Goal: Task Accomplishment & Management: Complete application form

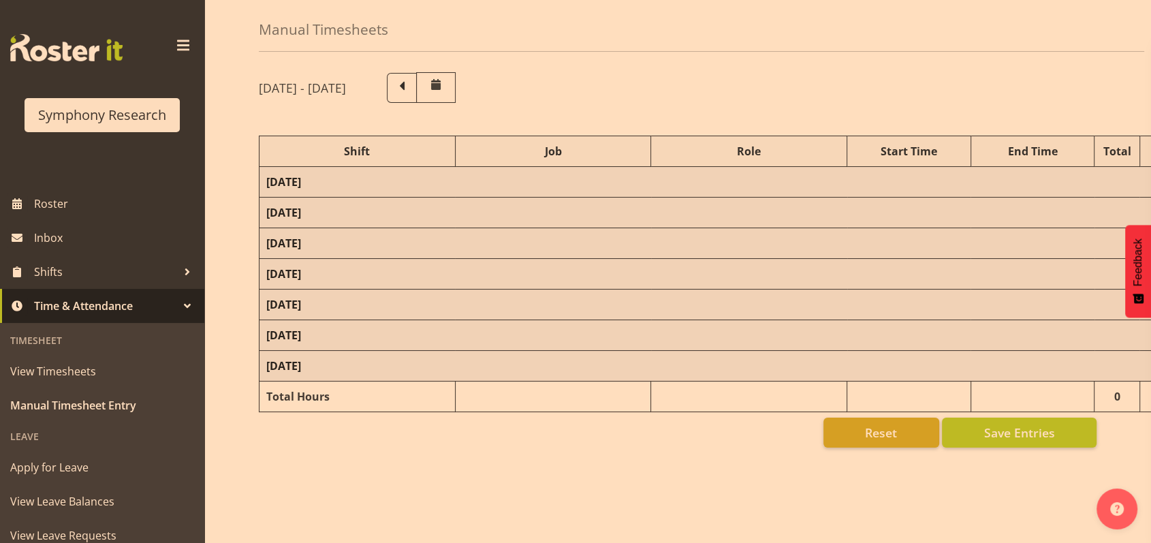
scroll to position [91, 0]
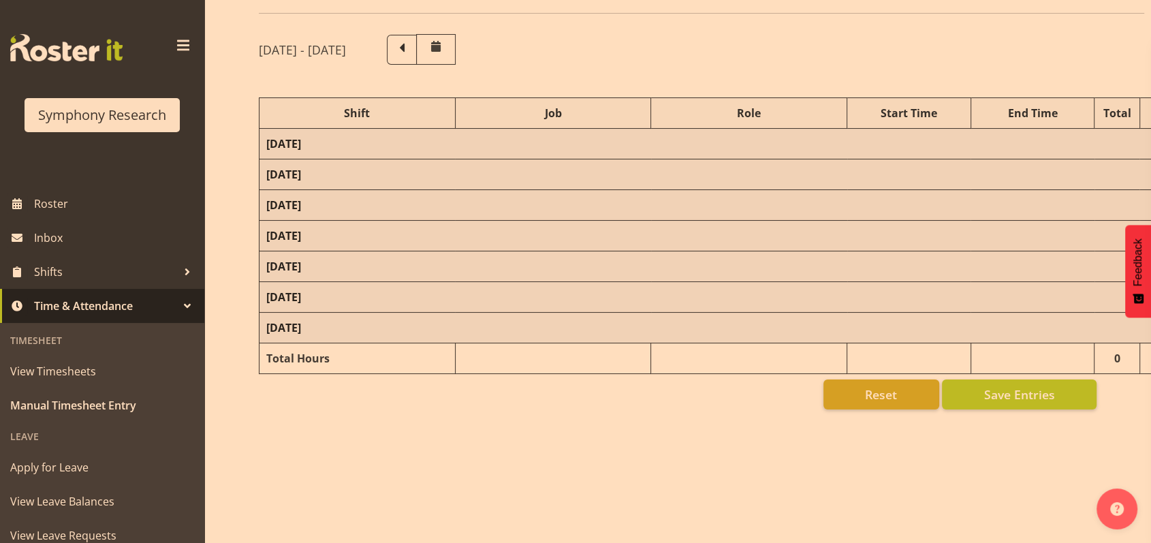
select select "26078"
select select "10587"
select select "47"
select select "26078"
select select "10587"
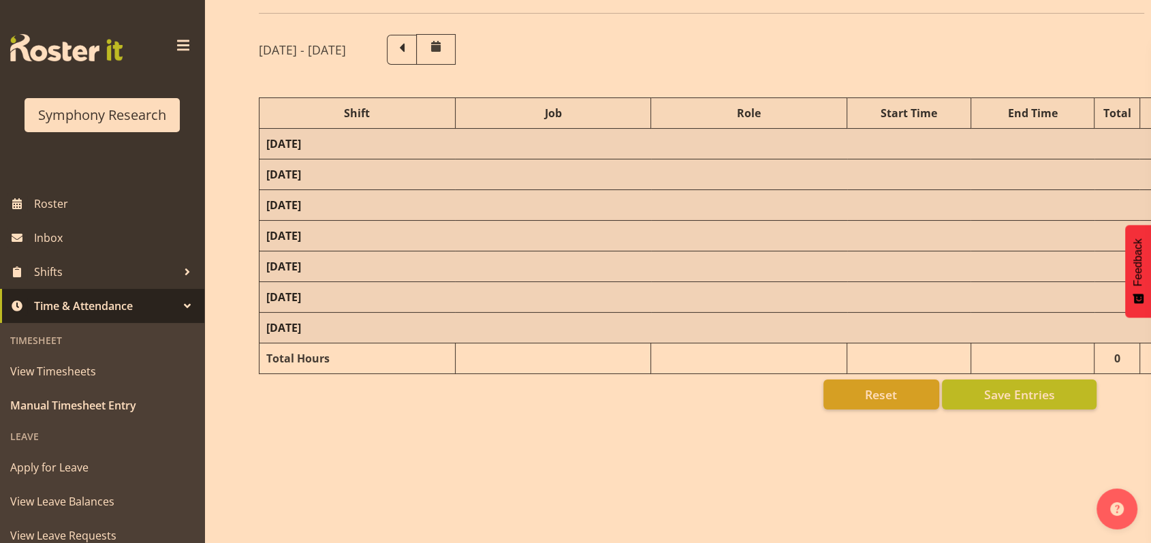
select select "47"
select select "48116"
select select "10587"
select select "47"
select select "56692"
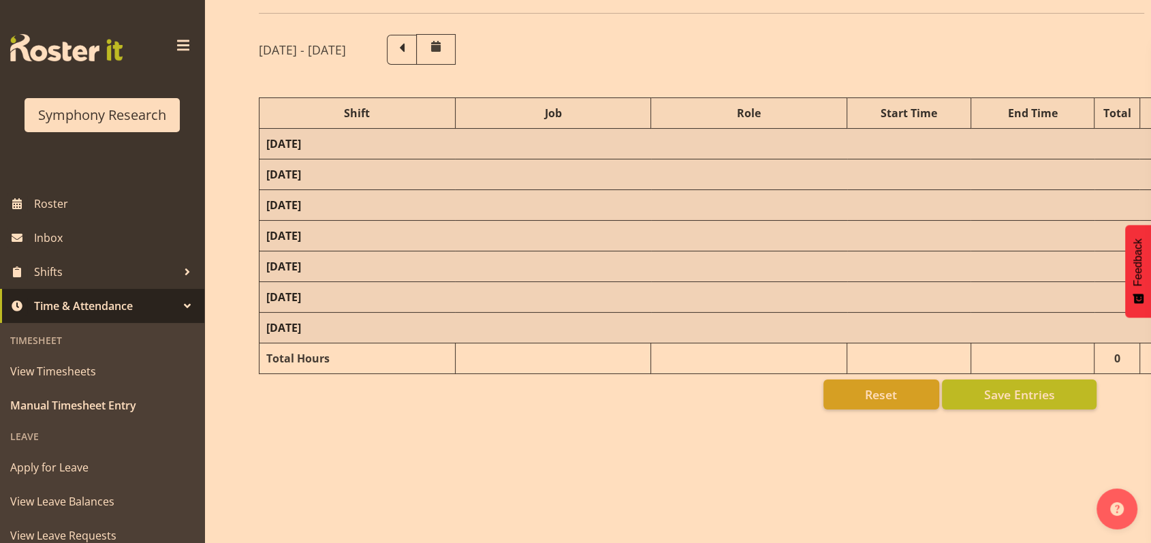
select select "10499"
select select "47"
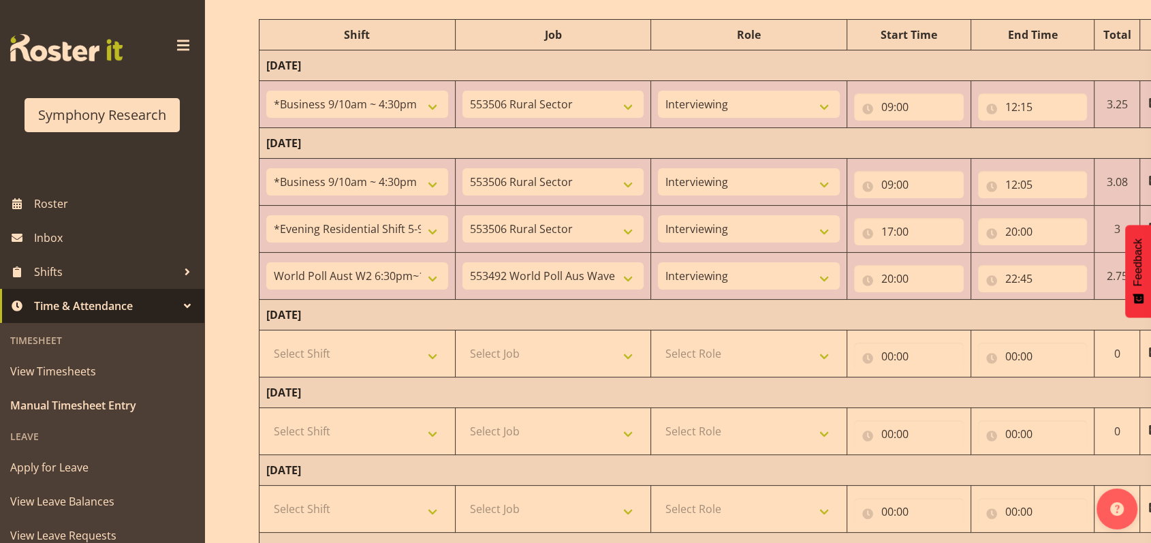
scroll to position [272, 0]
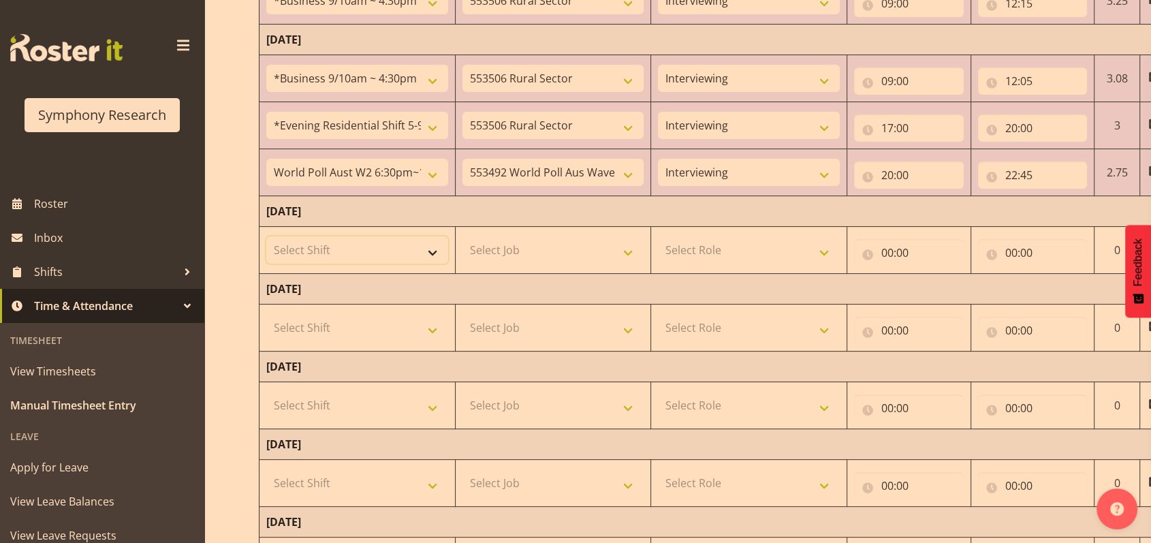
click at [432, 249] on select "Select Shift !!Weekend Residential (Roster IT Shift Label) *Business 9/10am ~ 4…" at bounding box center [357, 249] width 182 height 27
select select "26078"
click at [266, 236] on select "Select Shift !!Weekend Residential (Roster IT Shift Label) *Business 9/10am ~ 4…" at bounding box center [357, 249] width 182 height 27
click at [625, 251] on select "Select Job 550060 IF Admin 553492 World Poll Aus Wave 2 Main 2025 553493 World …" at bounding box center [553, 249] width 182 height 27
select select "10587"
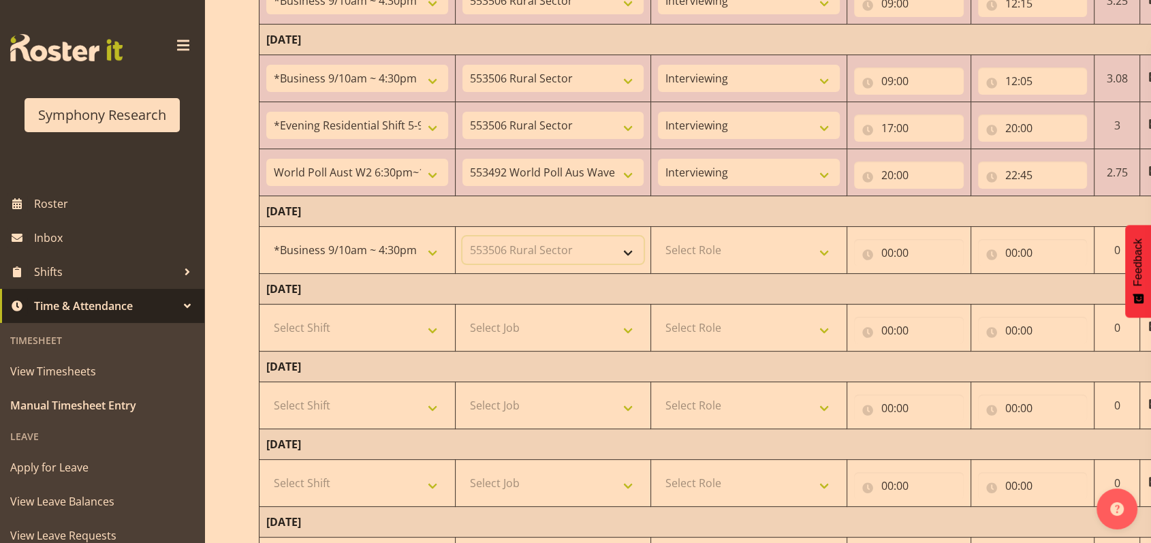
click at [462, 236] on select "Select Job 550060 IF Admin 553492 World Poll Aus Wave 2 Main 2025 553493 World …" at bounding box center [553, 249] width 182 height 27
click at [827, 253] on select "Select Role Briefing Interviewing" at bounding box center [749, 249] width 182 height 27
select select "47"
click at [658, 236] on select "Select Role Briefing Interviewing" at bounding box center [749, 249] width 182 height 27
click at [889, 253] on input "00:00" at bounding box center [909, 252] width 110 height 27
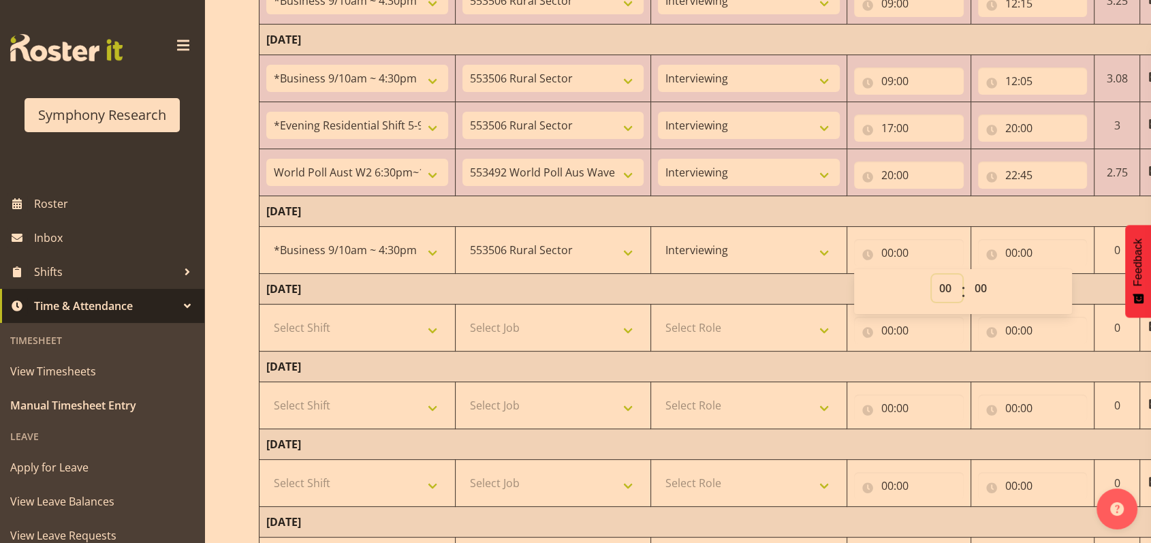
click at [939, 284] on select "00 01 02 03 04 05 06 07 08 09 10 11 12 13 14 15 16 17 18 19 20 21 22 23" at bounding box center [947, 287] width 31 height 27
select select "9"
click at [932, 274] on select "00 01 02 03 04 05 06 07 08 09 10 11 12 13 14 15 16 17 18 19 20 21 22 23" at bounding box center [947, 287] width 31 height 27
type input "09:00"
click at [1011, 252] on input "00:00" at bounding box center [1033, 252] width 110 height 27
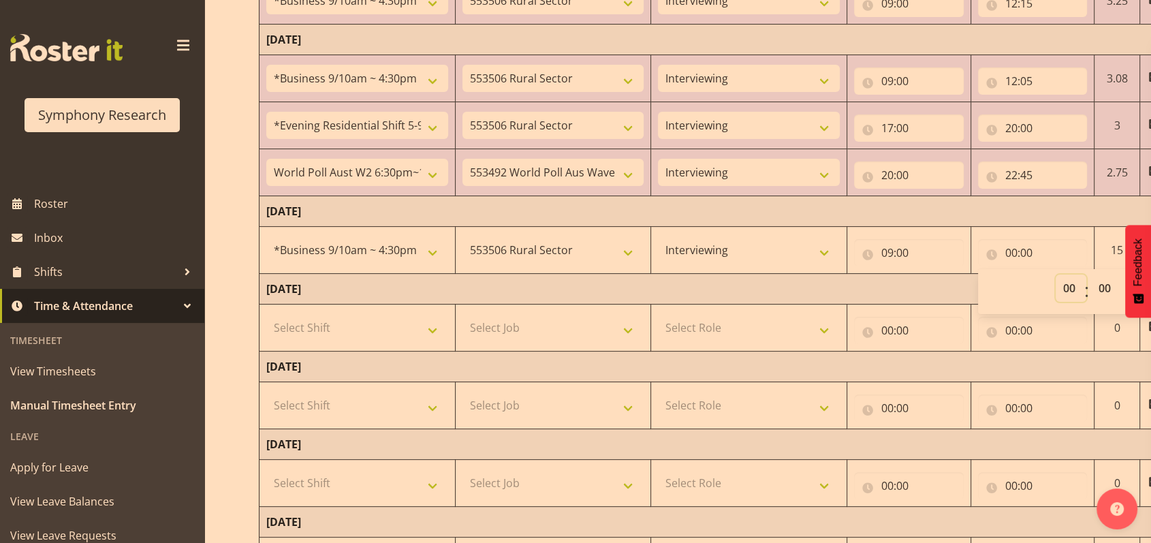
click at [1070, 285] on select "00 01 02 03 04 05 06 07 08 09 10 11 12 13 14 15 16 17 18 19 20 21 22 23" at bounding box center [1071, 287] width 31 height 27
select select "12"
click at [1056, 274] on select "00 01 02 03 04 05 06 07 08 09 10 11 12 13 14 15 16 17 18 19 20 21 22 23" at bounding box center [1071, 287] width 31 height 27
type input "12:00"
click at [172, 46] on span at bounding box center [183, 46] width 22 height 22
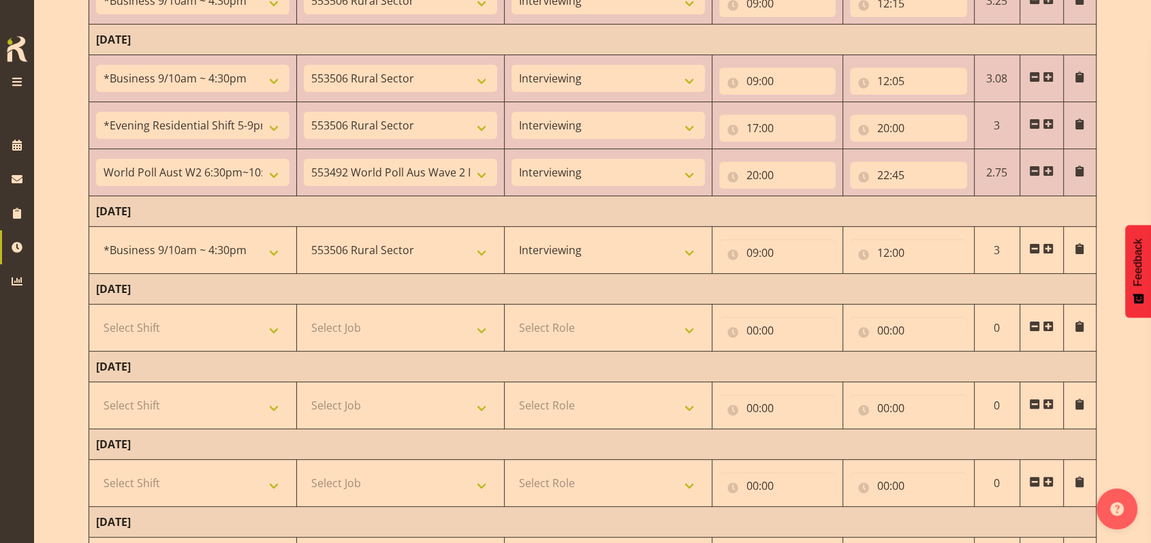
click at [1050, 172] on span at bounding box center [1048, 171] width 11 height 11
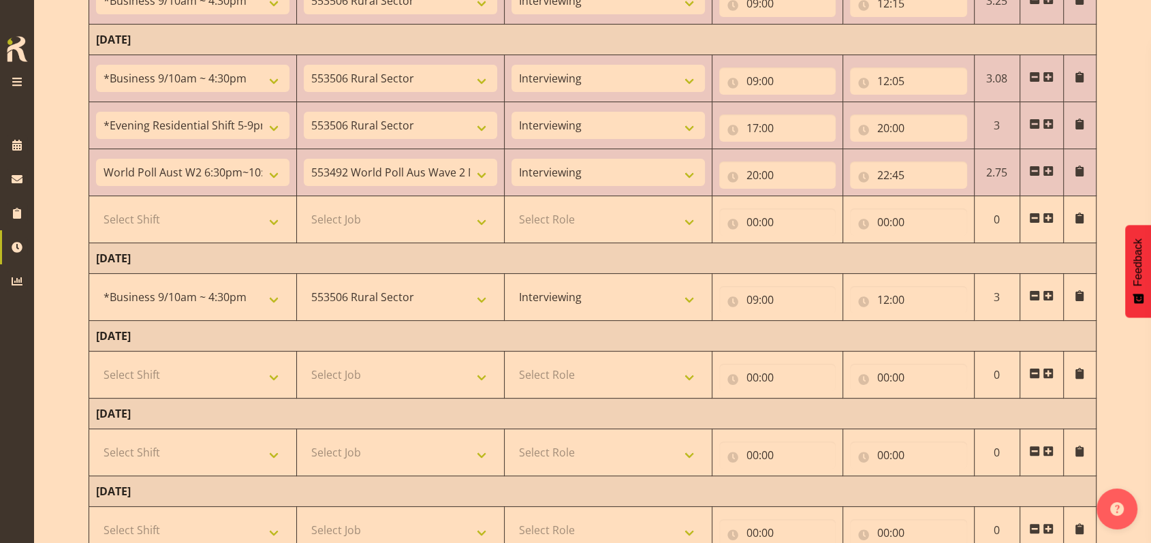
click at [1035, 217] on span at bounding box center [1034, 217] width 11 height 11
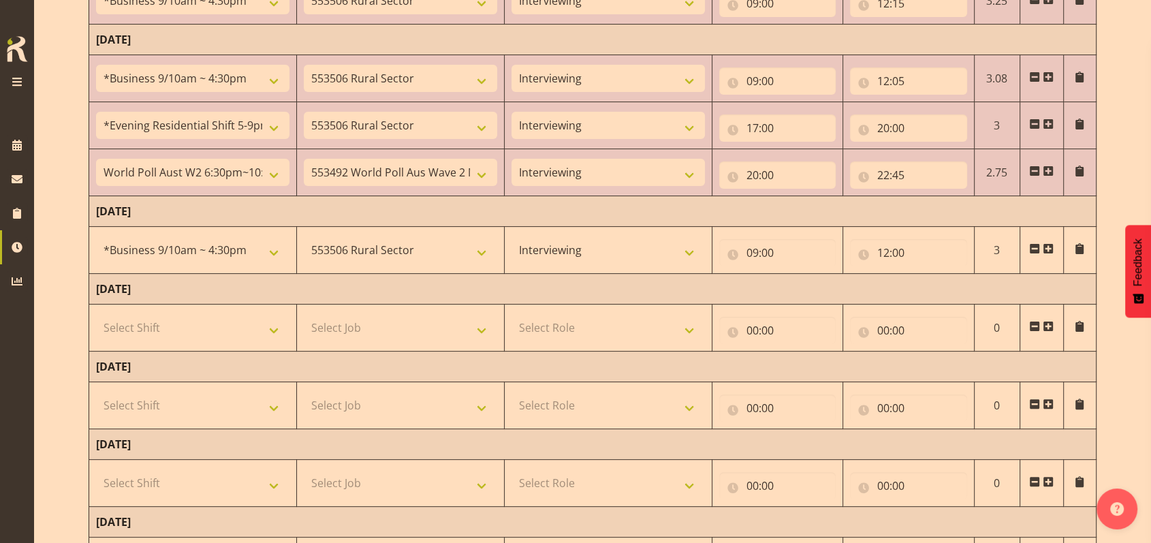
click at [1049, 243] on span at bounding box center [1048, 248] width 11 height 11
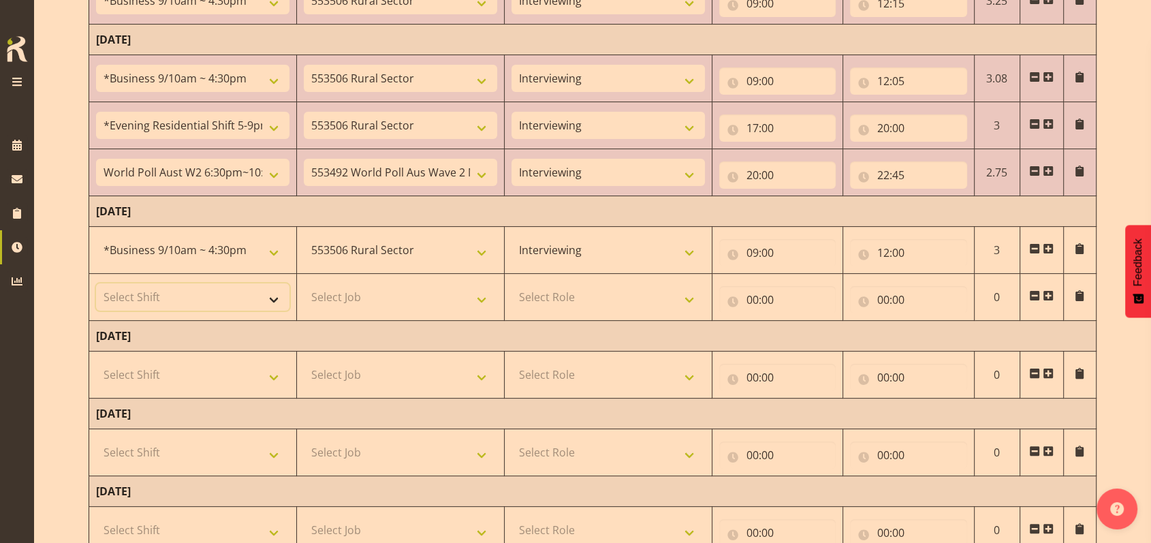
click at [273, 297] on select "Select Shift !!Weekend Residential (Roster IT Shift Label) *Business 9/10am ~ 4…" at bounding box center [192, 296] width 193 height 27
select select "48116"
click at [96, 283] on select "Select Shift !!Weekend Residential (Roster IT Shift Label) *Business 9/10am ~ 4…" at bounding box center [192, 296] width 193 height 27
click at [482, 302] on select "Select Job 550060 IF Admin 553492 World Poll Aus Wave 2 Main 2025 553493 World …" at bounding box center [400, 296] width 193 height 27
select select "10587"
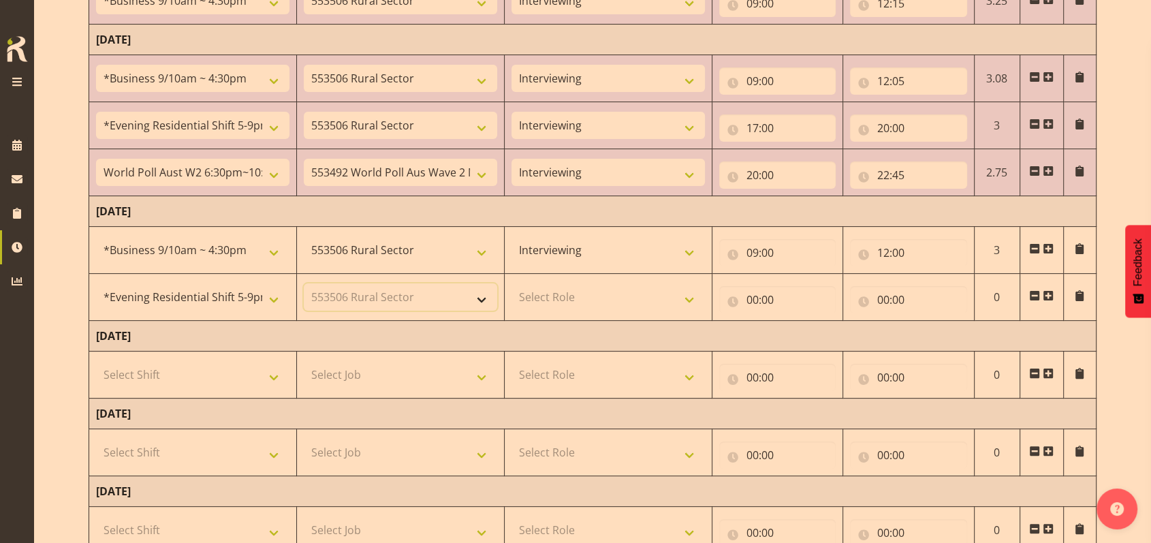
click at [304, 283] on select "Select Job 550060 IF Admin 553492 World Poll Aus Wave 2 Main 2025 553493 World …" at bounding box center [400, 296] width 193 height 27
click at [687, 297] on select "Select Role Briefing Interviewing" at bounding box center [607, 296] width 193 height 27
select select "47"
click at [511, 283] on select "Select Role Briefing Interviewing" at bounding box center [607, 296] width 193 height 27
click at [754, 297] on input "00:00" at bounding box center [777, 299] width 117 height 27
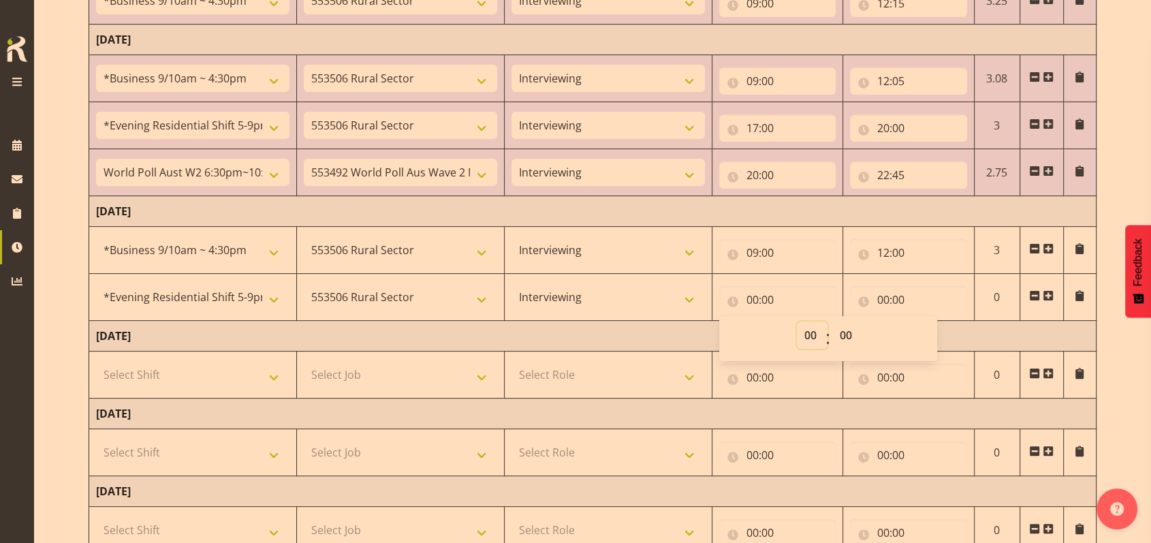
click at [811, 334] on select "00 01 02 03 04 05 06 07 08 09 10 11 12 13 14 15 16 17 18 19 20 21 22 23" at bounding box center [812, 334] width 31 height 27
select select "17"
click at [797, 321] on select "00 01 02 03 04 05 06 07 08 09 10 11 12 13 14 15 16 17 18 19 20 21 22 23" at bounding box center [812, 334] width 31 height 27
type input "17:00"
click at [879, 295] on input "00:00" at bounding box center [908, 299] width 117 height 27
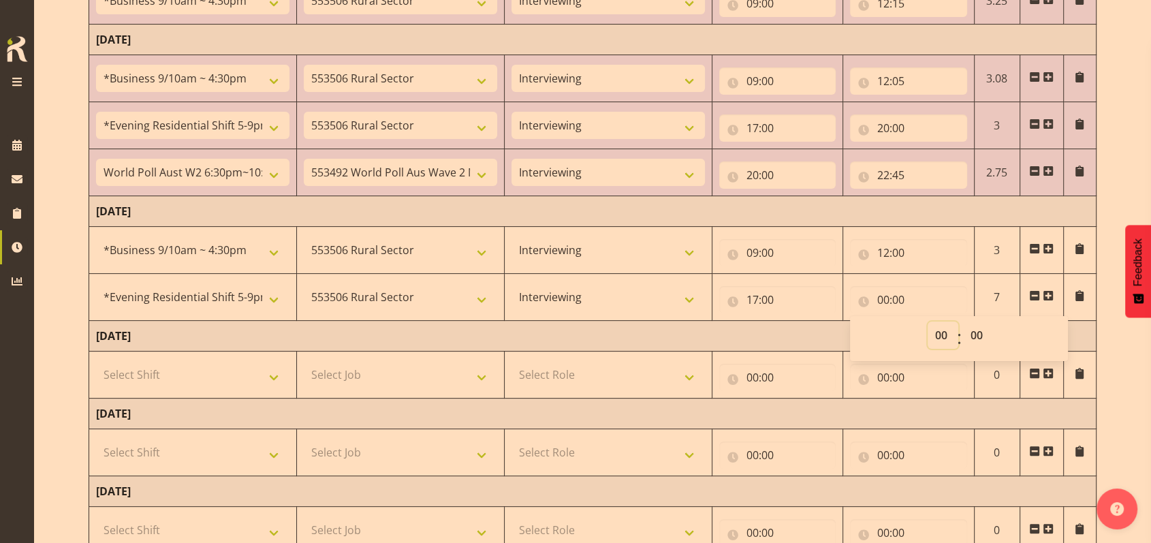
click at [937, 330] on select "00 01 02 03 04 05 06 07 08 09 10 11 12 13 14 15 16 17 18 19 20 21 22 23" at bounding box center [943, 334] width 31 height 27
select select "20"
click at [928, 321] on select "00 01 02 03 04 05 06 07 08 09 10 11 12 13 14 15 16 17 18 19 20 21 22 23" at bounding box center [943, 334] width 31 height 27
type input "20:00"
click at [973, 330] on select "00 01 02 03 04 05 06 07 08 09 10 11 12 13 14 15 16 17 18 19 20 21 22 23 24 25 2…" at bounding box center [978, 334] width 31 height 27
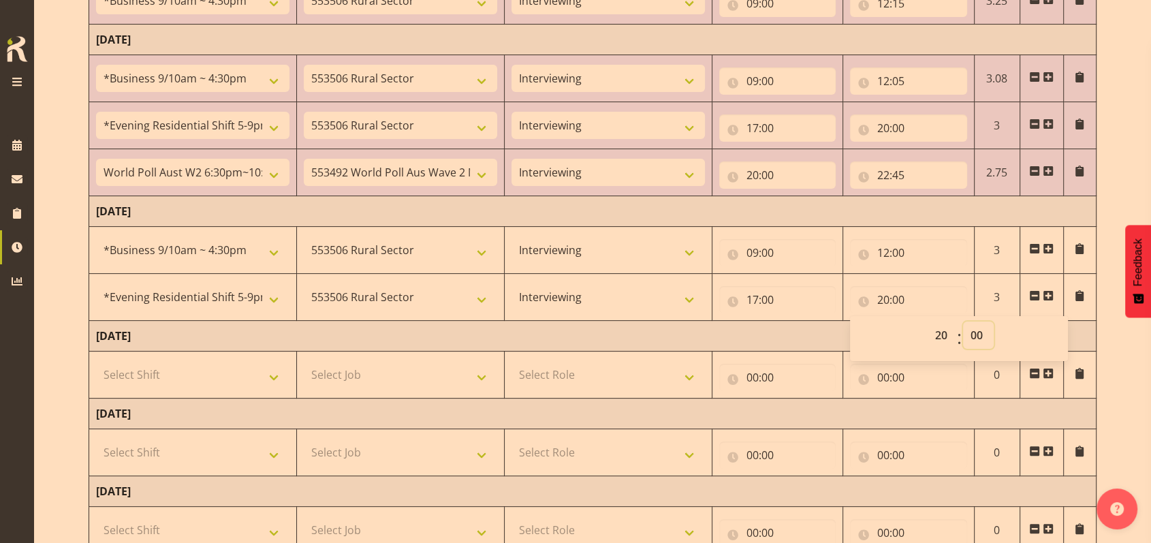
select select "10"
click at [963, 321] on select "00 01 02 03 04 05 06 07 08 09 10 11 12 13 14 15 16 17 18 19 20 21 22 23 24 25 2…" at bounding box center [978, 334] width 31 height 27
type input "20:10"
click at [1050, 291] on span at bounding box center [1048, 295] width 11 height 11
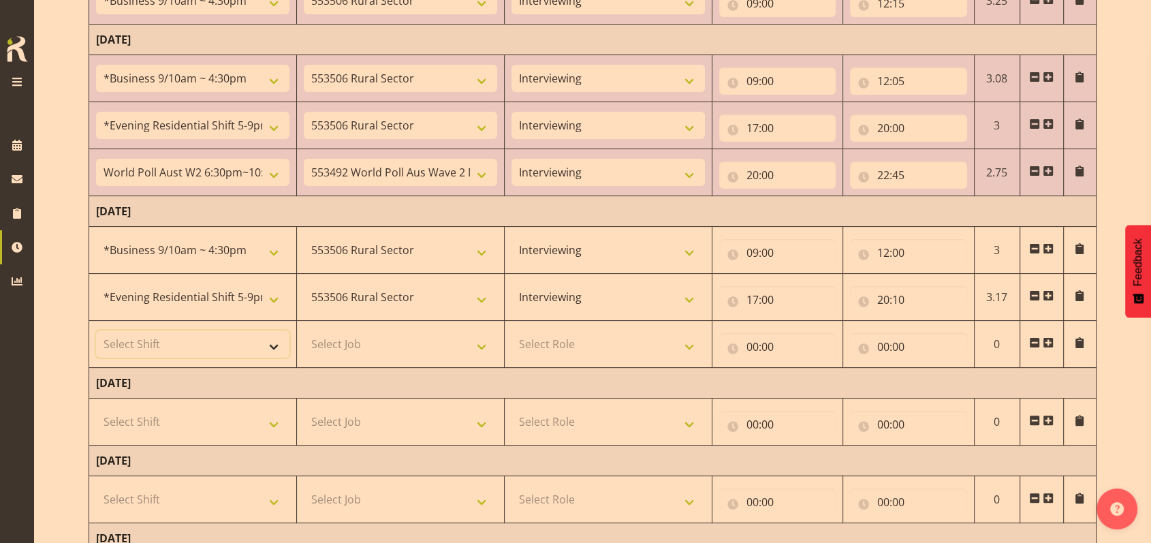
click at [279, 343] on select "Select Shift !!Weekend Residential (Roster IT Shift Label) *Business 9/10am ~ 4…" at bounding box center [192, 343] width 193 height 27
select select "56692"
click at [96, 330] on select "Select Shift !!Weekend Residential (Roster IT Shift Label) *Business 9/10am ~ 4…" at bounding box center [192, 343] width 193 height 27
click at [478, 347] on select "Select Job 550060 IF Admin 553492 World Poll Aus Wave 2 Main 2025 553493 World …" at bounding box center [400, 343] width 193 height 27
select select "10499"
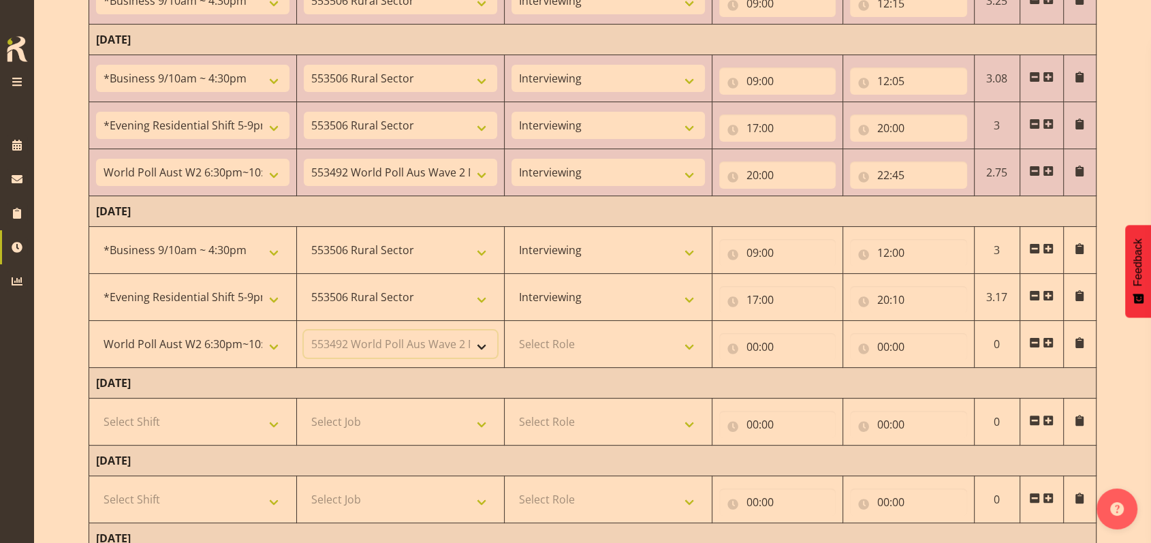
click at [304, 330] on select "Select Job 550060 IF Admin 553492 World Poll Aus Wave 2 Main 2025 553493 World …" at bounding box center [400, 343] width 193 height 27
click at [684, 345] on select "Select Role Briefing Interviewing" at bounding box center [607, 343] width 193 height 27
select select "47"
click at [511, 330] on select "Select Role Briefing Interviewing" at bounding box center [607, 343] width 193 height 27
click at [753, 351] on input "00:00" at bounding box center [777, 346] width 117 height 27
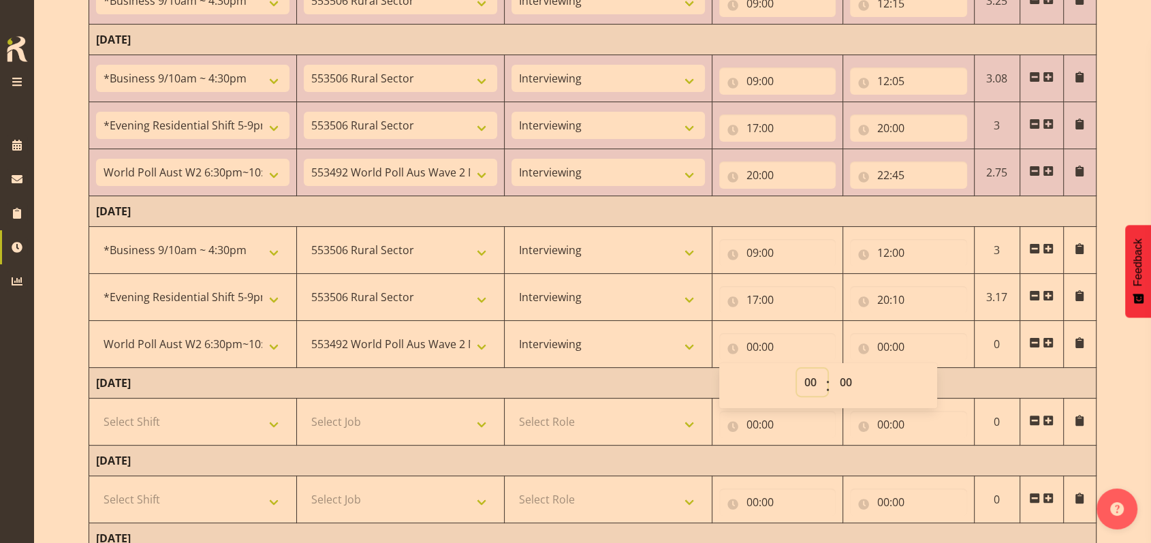
click at [806, 378] on select "00 01 02 03 04 05 06 07 08 09 10 11 12 13 14 15 16 17 18 19 20 21 22 23" at bounding box center [812, 381] width 31 height 27
select select "20"
click at [797, 368] on select "00 01 02 03 04 05 06 07 08 09 10 11 12 13 14 15 16 17 18 19 20 21 22 23" at bounding box center [812, 381] width 31 height 27
type input "20:00"
click at [848, 381] on select "00 01 02 03 04 05 06 07 08 09 10 11 12 13 14 15 16 17 18 19 20 21 22 23 24 25 2…" at bounding box center [847, 381] width 31 height 27
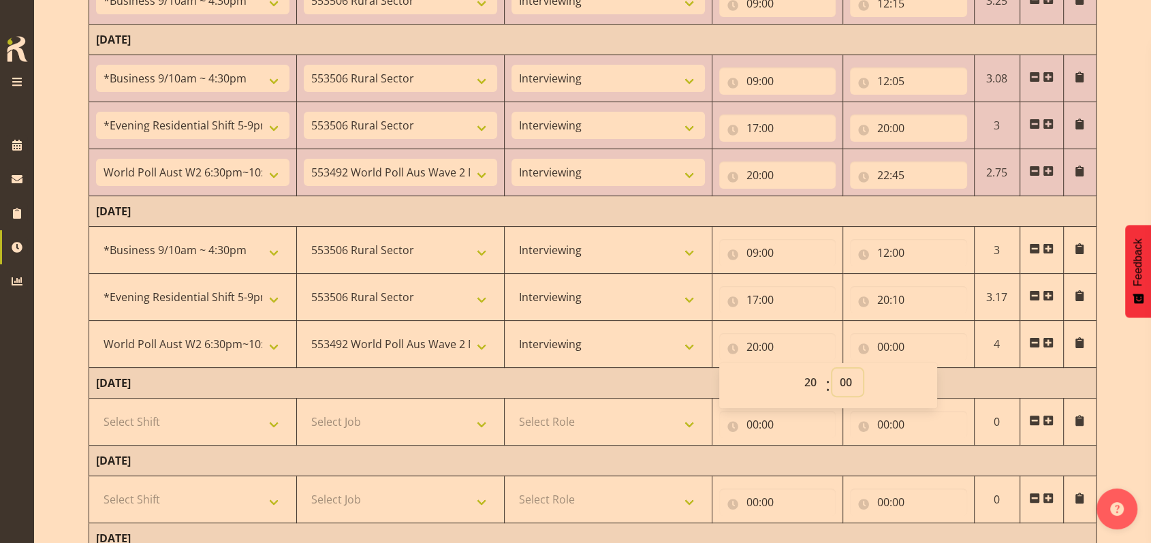
select select "10"
click at [832, 368] on select "00 01 02 03 04 05 06 07 08 09 10 11 12 13 14 15 16 17 18 19 20 21 22 23 24 25 2…" at bounding box center [847, 381] width 31 height 27
type input "20:10"
click at [875, 343] on input "00:00" at bounding box center [908, 346] width 117 height 27
click at [934, 379] on select "00 01 02 03 04 05 06 07 08 09 10 11 12 13 14 15 16 17 18 19 20 21 22 23" at bounding box center [943, 381] width 31 height 27
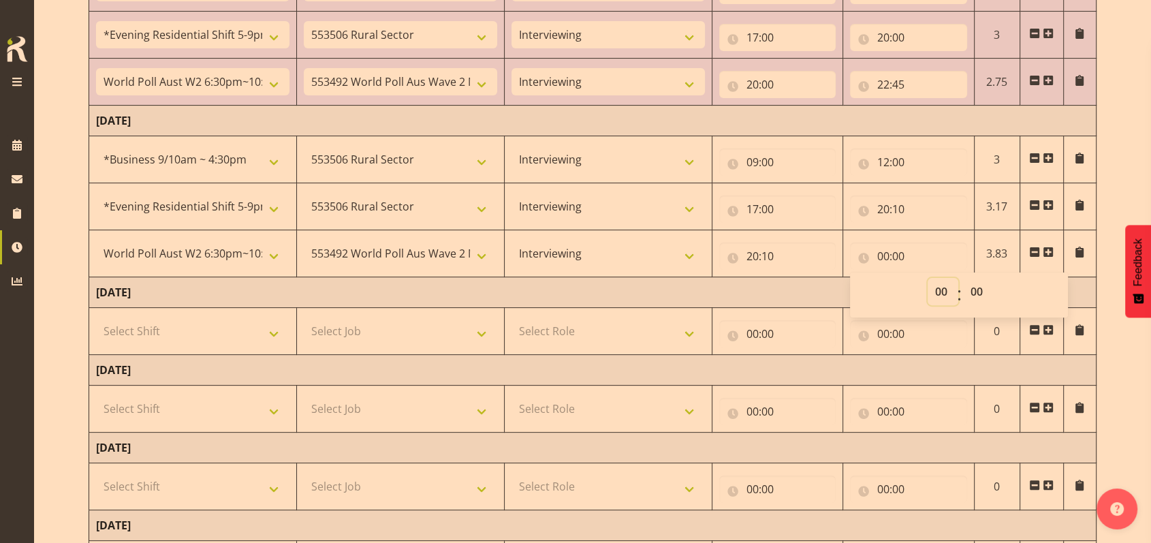
click at [943, 289] on select "00 01 02 03 04 05 06 07 08 09 10 11 12 13 14 15 16 17 18 19 20 21 22 23" at bounding box center [943, 291] width 31 height 27
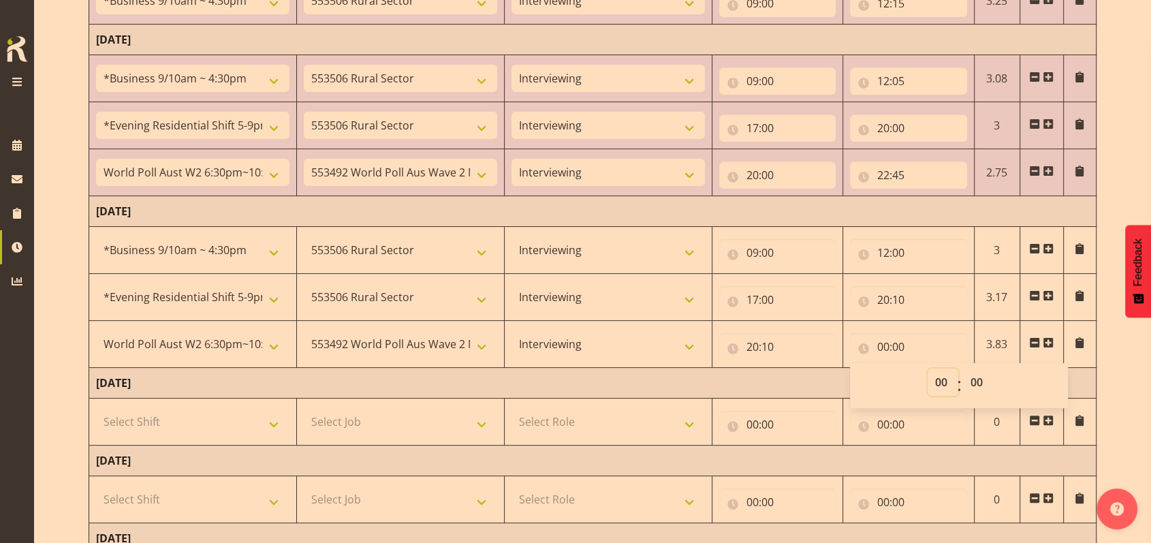
drag, startPoint x: 945, startPoint y: 380, endPoint x: 943, endPoint y: 368, distance: 12.4
click at [944, 381] on select "00 01 02 03 04 05 06 07 08 09 10 11 12 13 14 15 16 17 18 19 20 21 22 23" at bounding box center [943, 381] width 31 height 27
select select "21"
click at [928, 368] on select "00 01 02 03 04 05 06 07 08 09 10 11 12 13 14 15 16 17 18 19 20 21 22 23" at bounding box center [943, 381] width 31 height 27
type input "21:00"
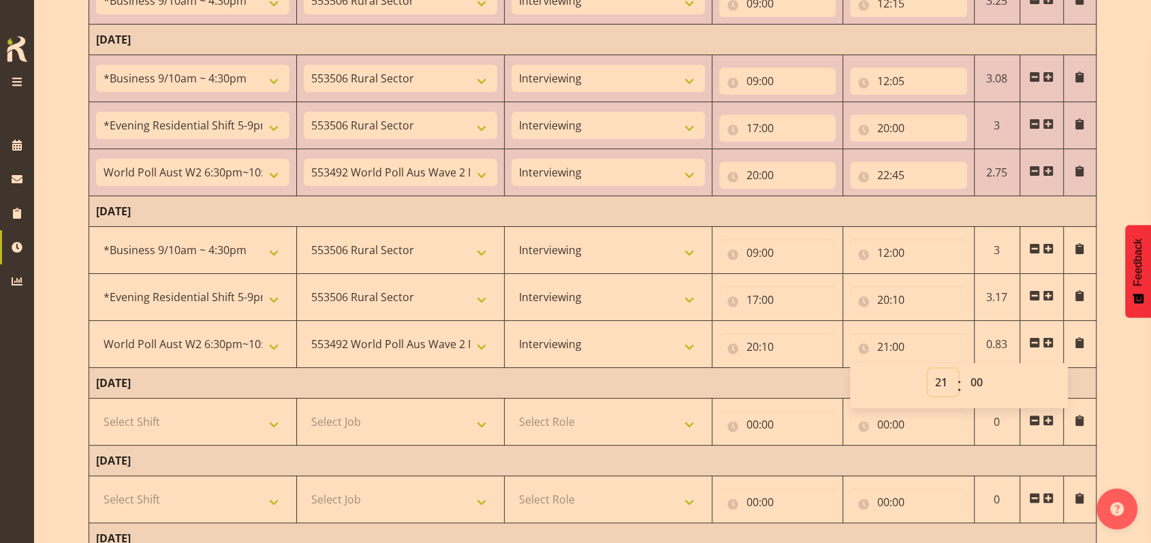
click at [943, 377] on select "00 01 02 03 04 05 06 07 08 09 10 11 12 13 14 15 16 17 18 19 20 21 22 23" at bounding box center [943, 381] width 31 height 27
select select "22"
click at [928, 368] on select "00 01 02 03 04 05 06 07 08 09 10 11 12 13 14 15 16 17 18 19 20 21 22 23" at bounding box center [943, 381] width 31 height 27
type input "22:00"
drag, startPoint x: 977, startPoint y: 381, endPoint x: 971, endPoint y: 368, distance: 14.7
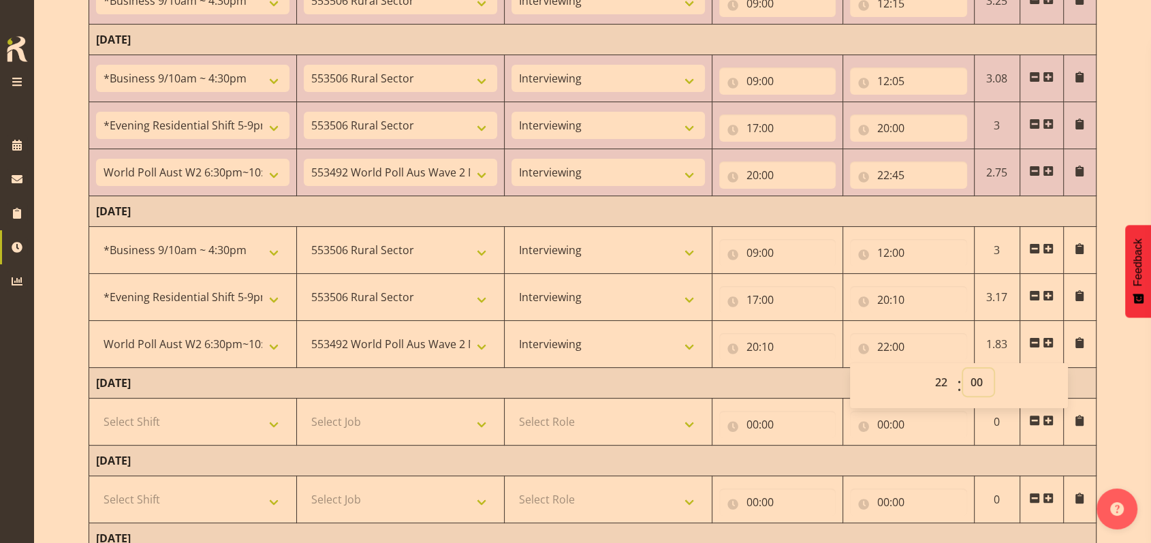
click at [977, 381] on select "00 01 02 03 04 05 06 07 08 09 10 11 12 13 14 15 16 17 18 19 20 21 22 23 24 25 2…" at bounding box center [978, 381] width 31 height 27
select select "30"
click at [963, 368] on select "00 01 02 03 04 05 06 07 08 09 10 11 12 13 14 15 16 17 18 19 20 21 22 23 24 25 2…" at bounding box center [978, 381] width 31 height 27
type input "22:30"
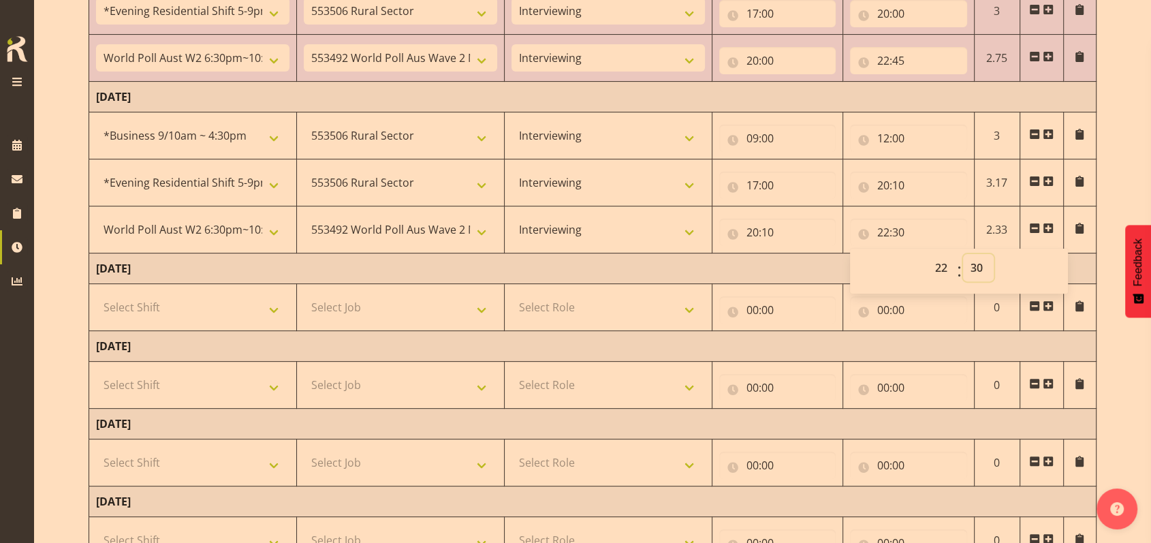
scroll to position [496, 0]
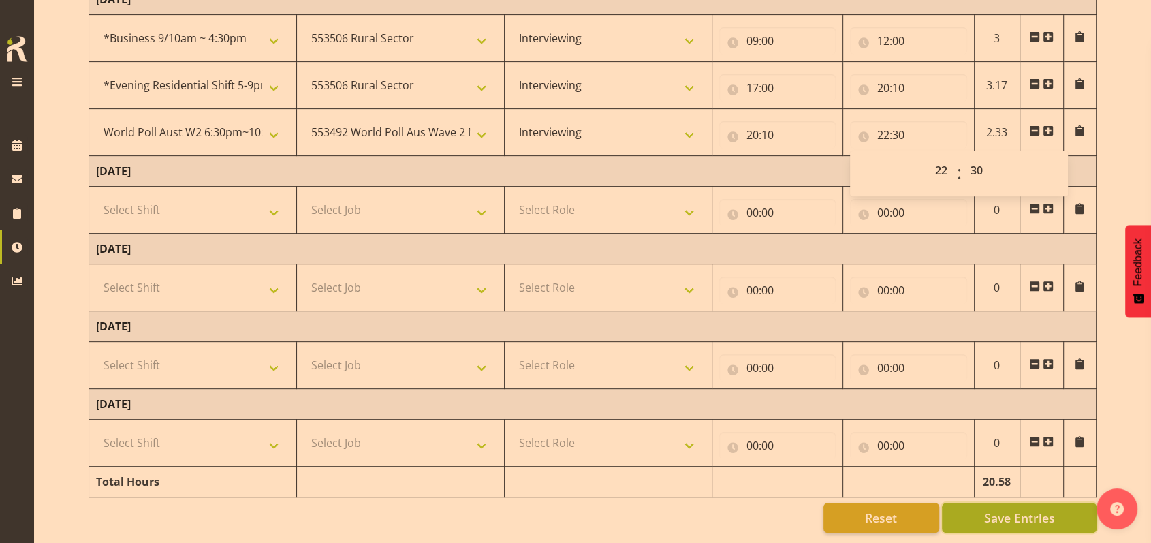
click at [1007, 509] on span "Save Entries" at bounding box center [1018, 518] width 71 height 18
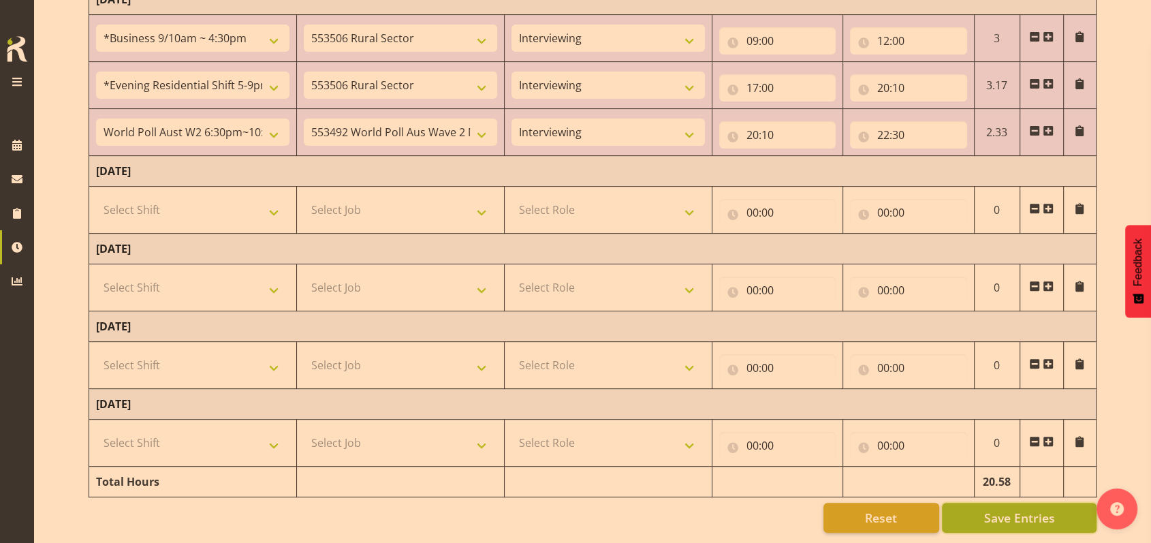
click at [1012, 509] on span "Save Entries" at bounding box center [1018, 518] width 71 height 18
click at [1008, 512] on span "Save Entries" at bounding box center [1018, 518] width 71 height 18
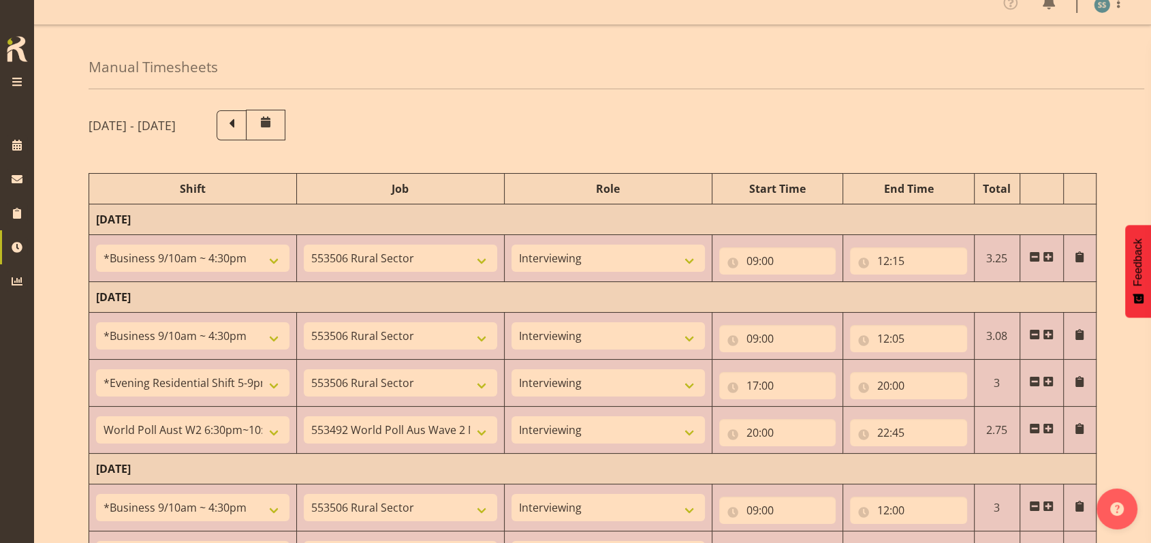
scroll to position [0, 0]
